Goal: Task Accomplishment & Management: Use online tool/utility

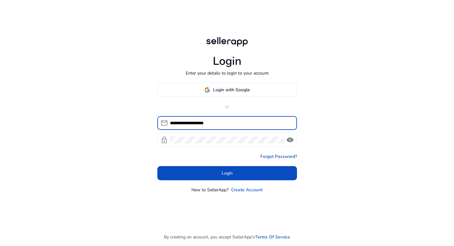
type input "**********"
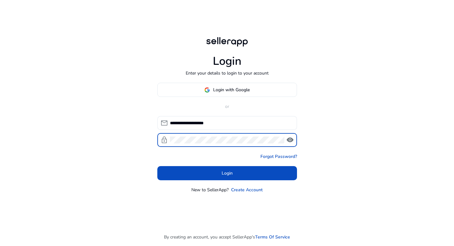
click button "Login" at bounding box center [227, 173] width 140 height 14
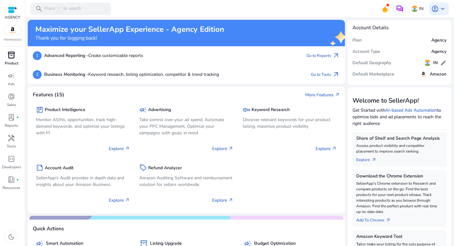
click at [11, 56] on span "inventory_2" at bounding box center [12, 55] width 8 height 8
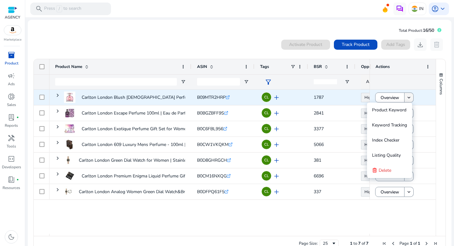
click at [410, 97] on mat-icon "keyboard_arrow_down" at bounding box center [409, 98] width 6 height 6
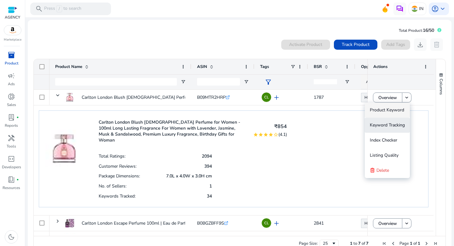
click at [388, 125] on span "Keyword Tracking" at bounding box center [387, 125] width 35 height 6
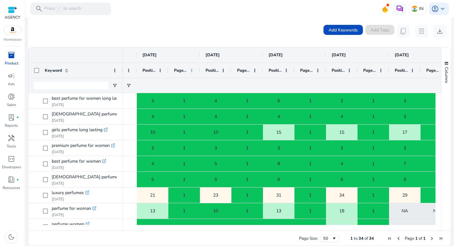
click at [191, 69] on span at bounding box center [191, 70] width 5 height 5
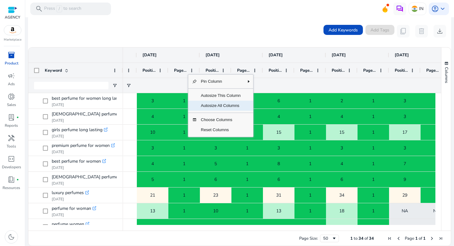
click at [214, 106] on span "Autosize All Columns" at bounding box center [220, 106] width 47 height 10
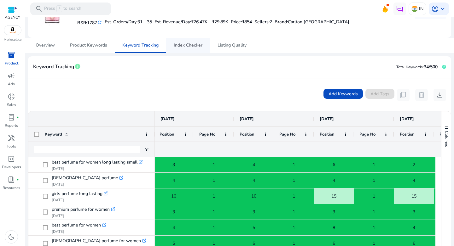
click at [178, 42] on span "Index Checker" at bounding box center [188, 45] width 29 height 15
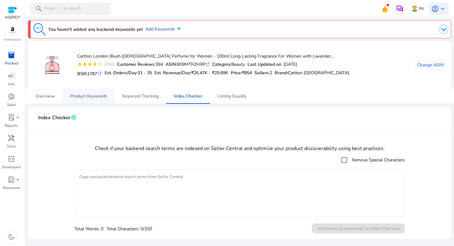
click at [101, 96] on span "Product Keywords" at bounding box center [88, 96] width 37 height 4
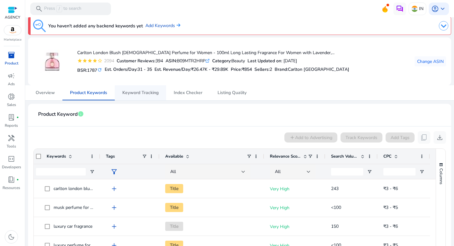
click at [142, 94] on span "Keyword Tracking" at bounding box center [140, 93] width 36 height 4
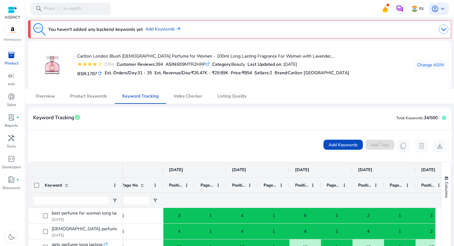
click at [101, 76] on mat-icon "refresh" at bounding box center [99, 74] width 5 height 6
click at [11, 58] on span "inventory_2" at bounding box center [12, 55] width 8 height 8
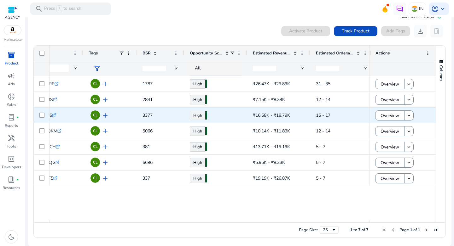
scroll to position [0, 240]
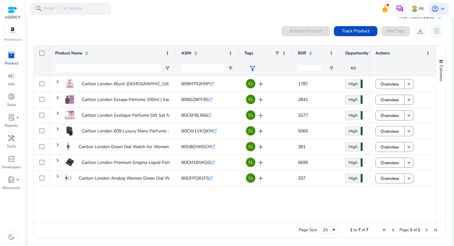
drag, startPoint x: 190, startPoint y: 54, endPoint x: 121, endPoint y: 58, distance: 69.8
click at [121, 58] on div "Product Name" at bounding box center [112, 53] width 126 height 15
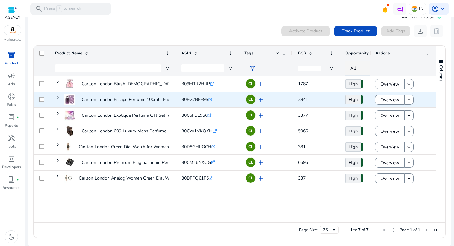
scroll to position [0, 0]
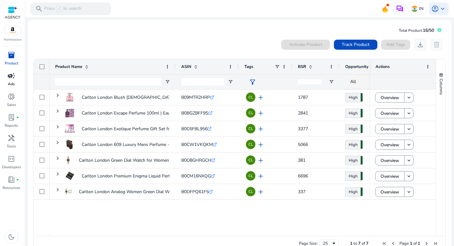
click at [11, 79] on span "campaign" at bounding box center [12, 76] width 8 height 8
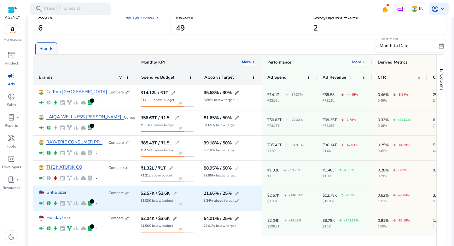
scroll to position [34, 0]
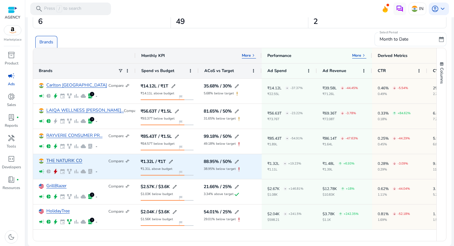
click at [66, 161] on link "THE NATURIK CO" at bounding box center [64, 161] width 36 height 5
